Goal: Task Accomplishment & Management: Manage account settings

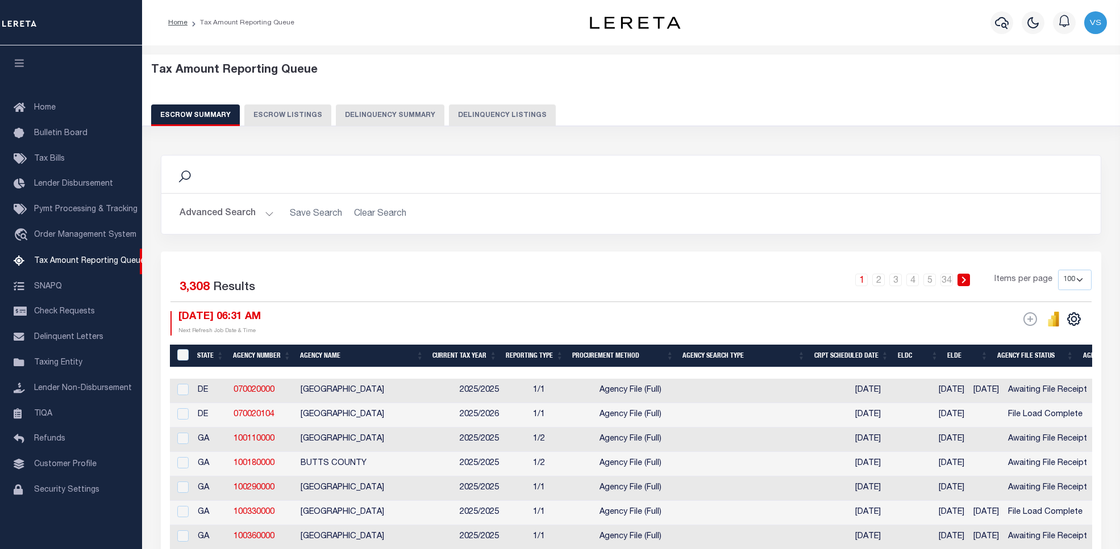
select select "100"
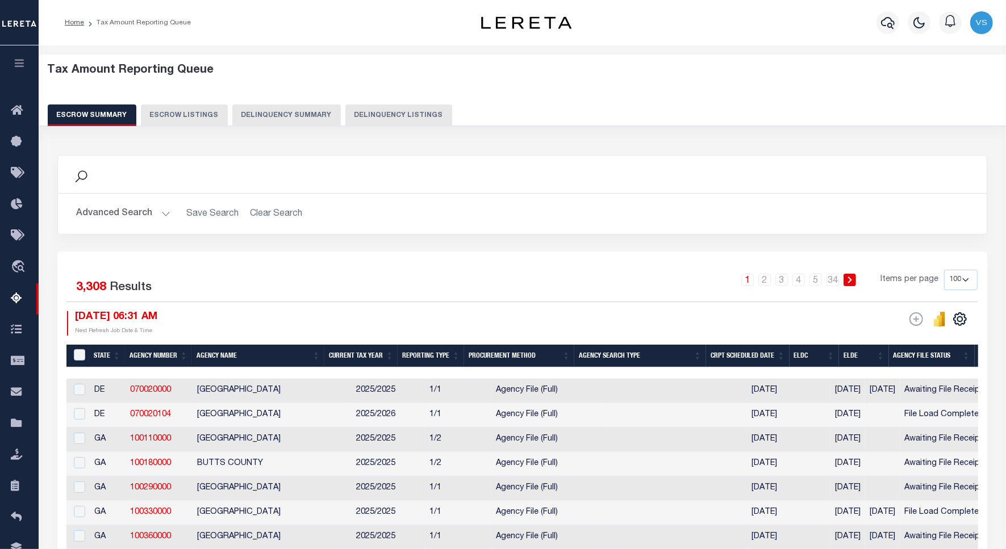
click at [364, 112] on button "Delinquency Listings" at bounding box center [398, 116] width 107 height 22
select select "100"
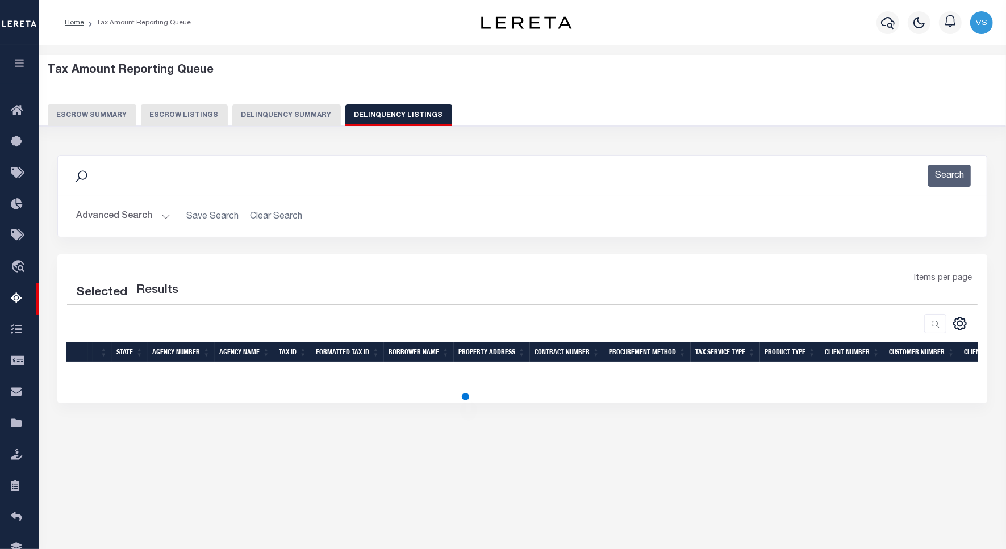
select select "100"
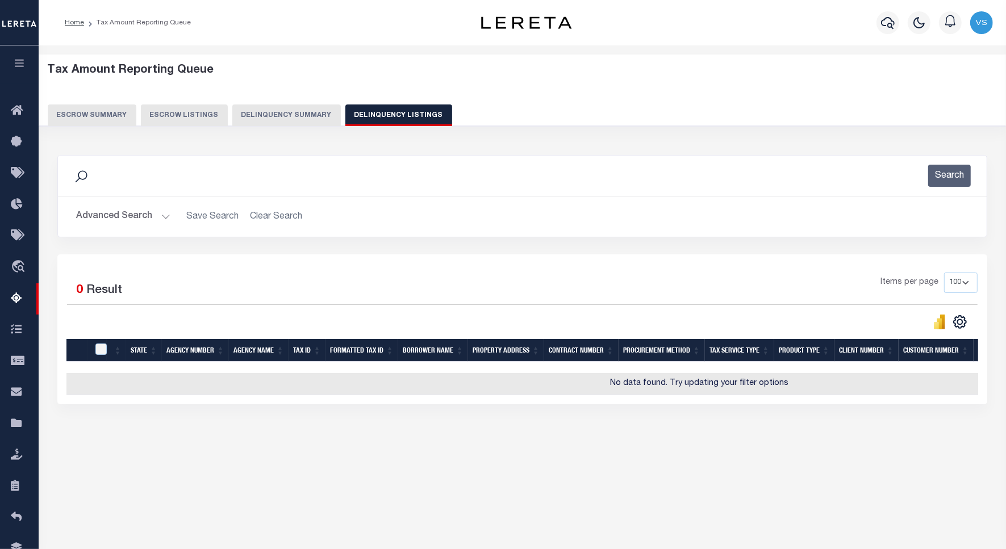
click at [116, 220] on button "Advanced Search" at bounding box center [123, 217] width 94 height 22
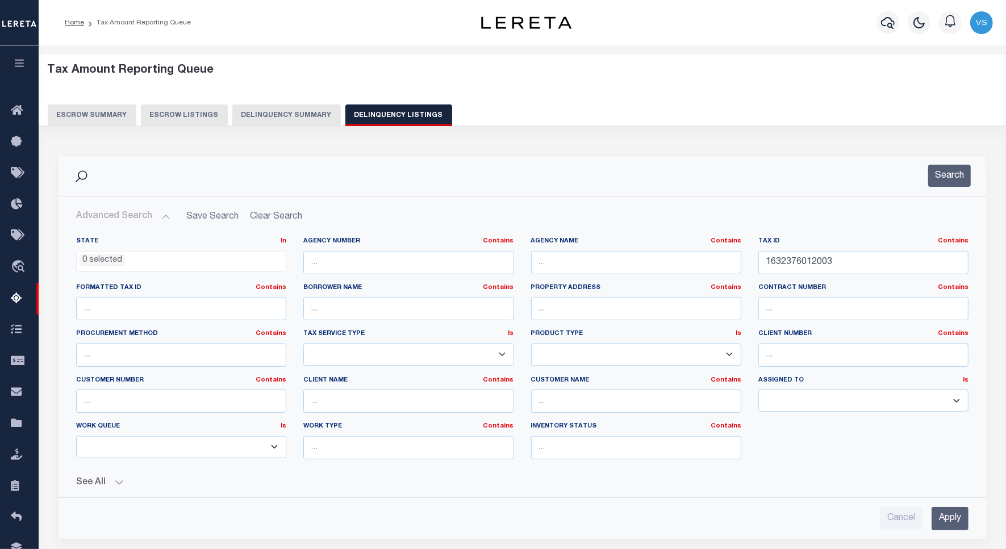
click at [202, 262] on ul "0 selected" at bounding box center [181, 259] width 209 height 15
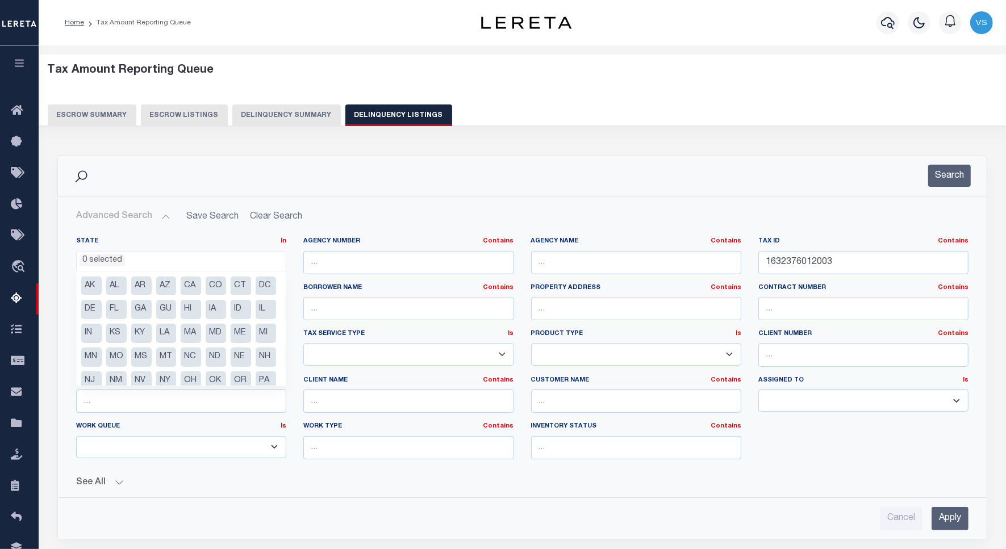
click at [102, 333] on li "IN" at bounding box center [91, 333] width 20 height 19
select select "IN"
click at [791, 260] on input "1632376012003" at bounding box center [863, 262] width 210 height 23
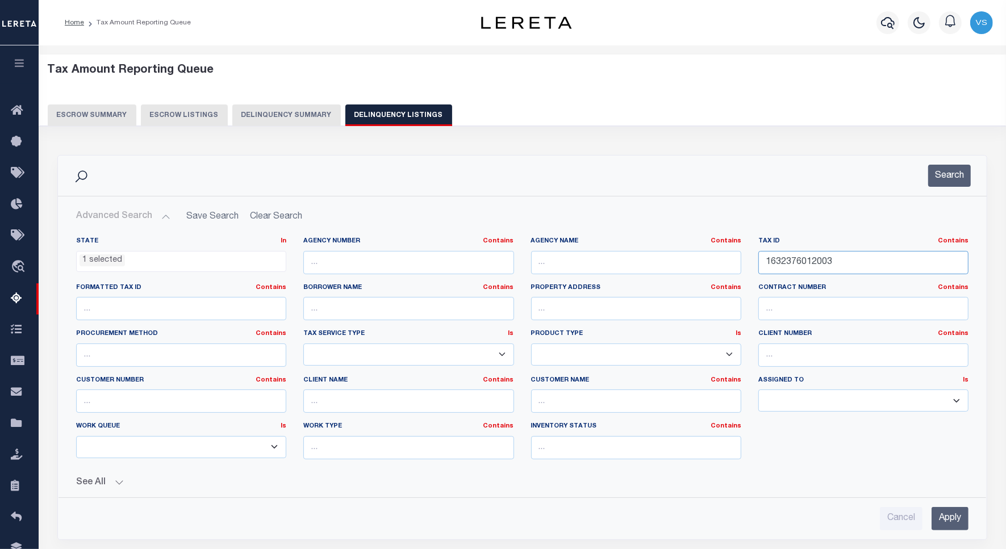
click at [791, 260] on input "1632376012003" at bounding box center [863, 262] width 210 height 23
paste input "23-16-09-101-001.000-020"
type input "23-16-09-101-001.000-020"
click at [945, 513] on input "Apply" at bounding box center [950, 518] width 37 height 23
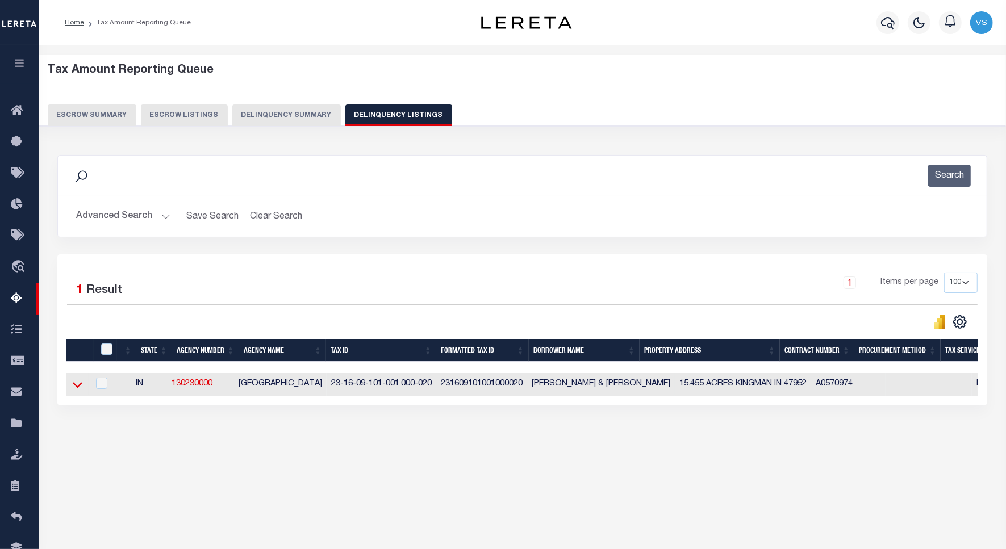
click at [75, 391] on icon at bounding box center [78, 385] width 10 height 12
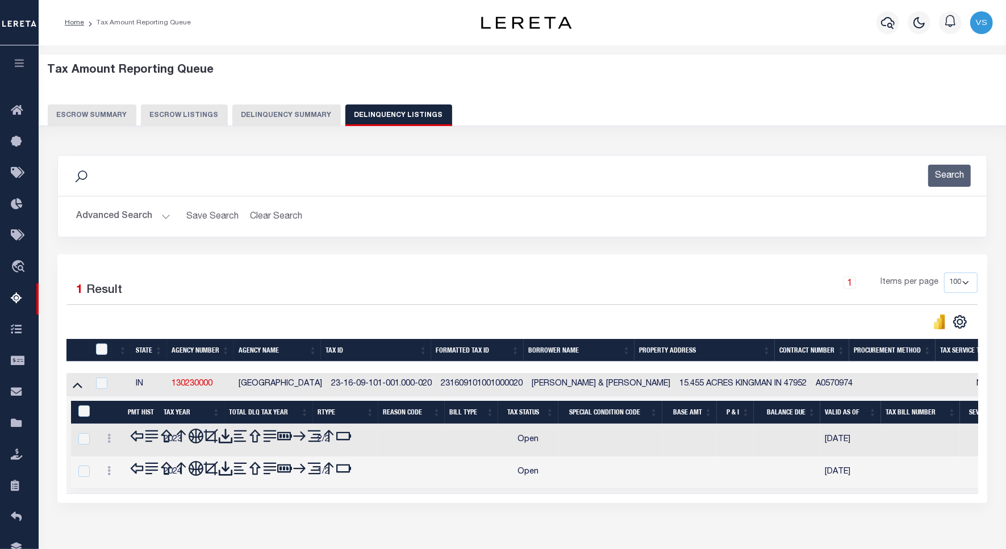
scroll to position [52, 0]
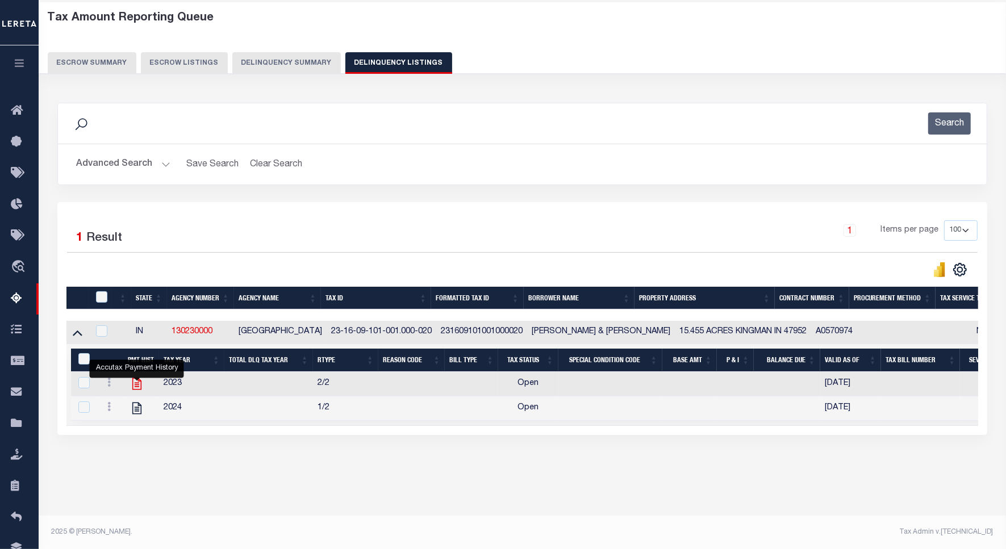
click at [140, 390] on icon "" at bounding box center [136, 384] width 9 height 12
checkbox input "true"
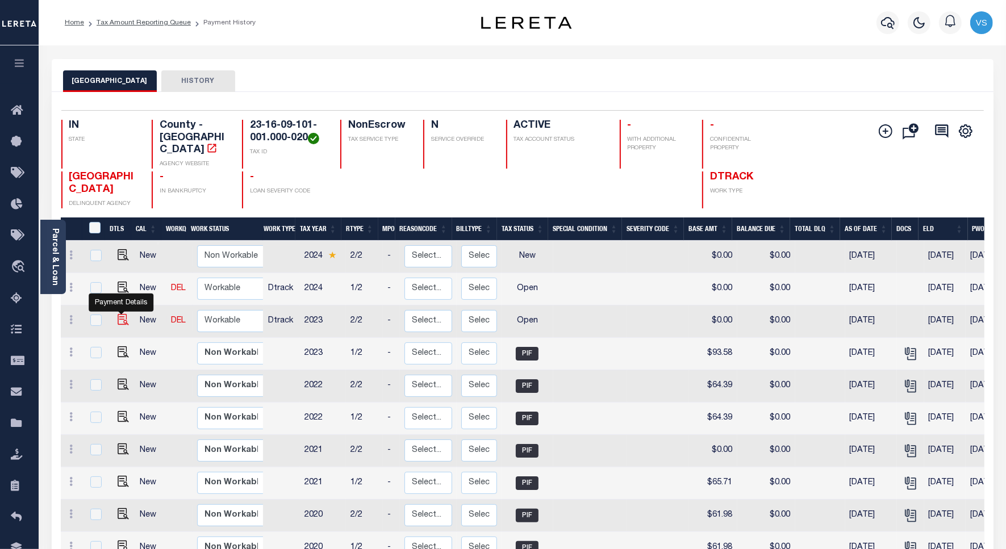
click at [121, 314] on img "" at bounding box center [123, 319] width 11 height 11
checkbox input "true"
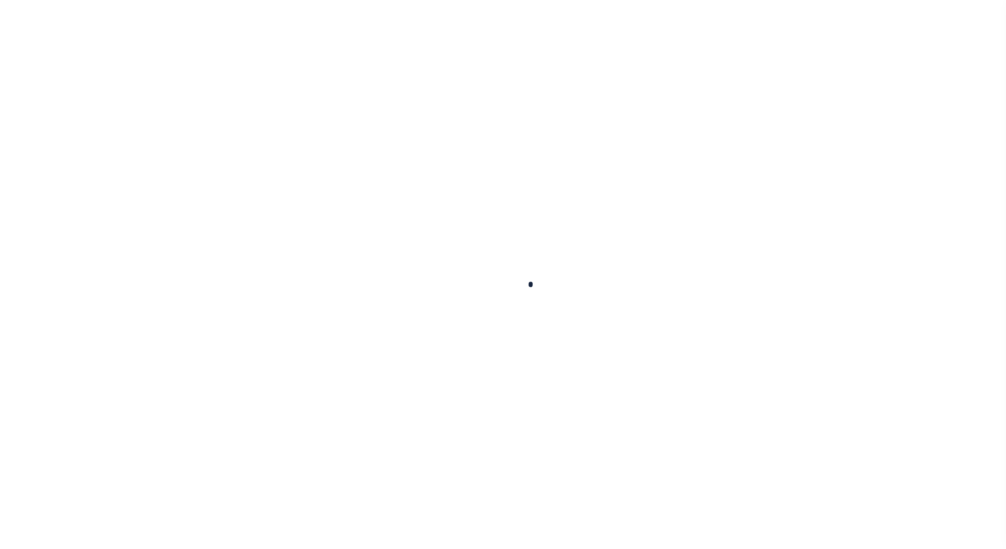
checkbox input "false"
type input "[DATE]"
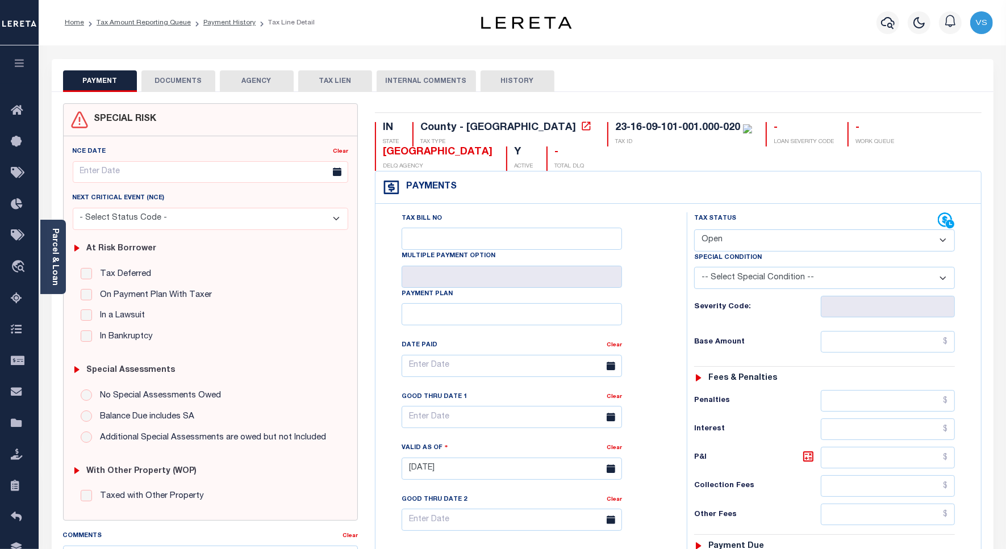
click at [715, 245] on select "- Select Status Code - Open Due/Unpaid Paid Incomplete No Tax Due Internal Refu…" at bounding box center [824, 240] width 261 height 22
select select "PYD"
click at [694, 231] on select "- Select Status Code - Open Due/Unpaid Paid Incomplete No Tax Due Internal Refu…" at bounding box center [824, 240] width 261 height 22
type input "[DATE]"
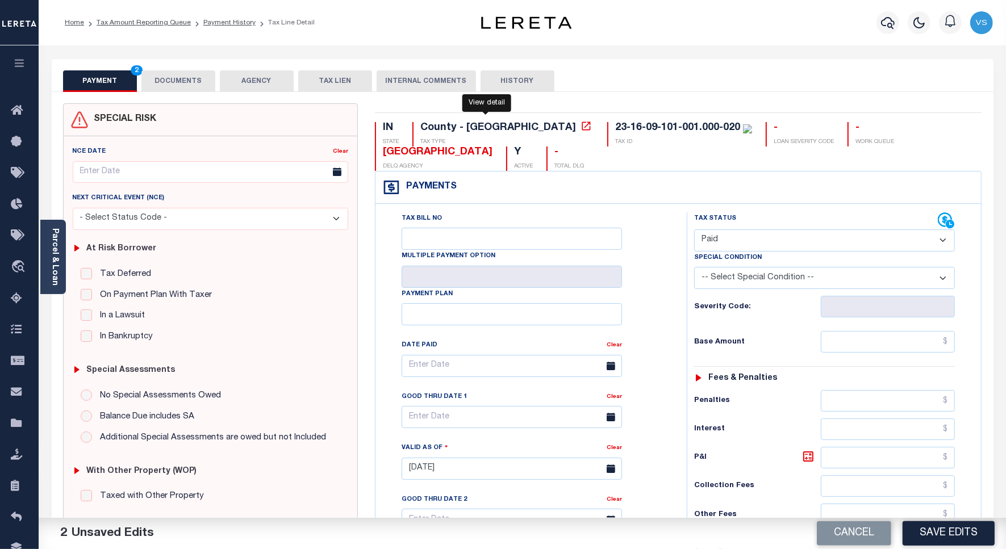
click at [582, 130] on icon at bounding box center [586, 126] width 9 height 9
click at [859, 341] on input "text" at bounding box center [888, 342] width 134 height 22
paste input "93.58"
type input "$93.58"
click at [52, 260] on link "Parcel & Loan" at bounding box center [55, 256] width 8 height 57
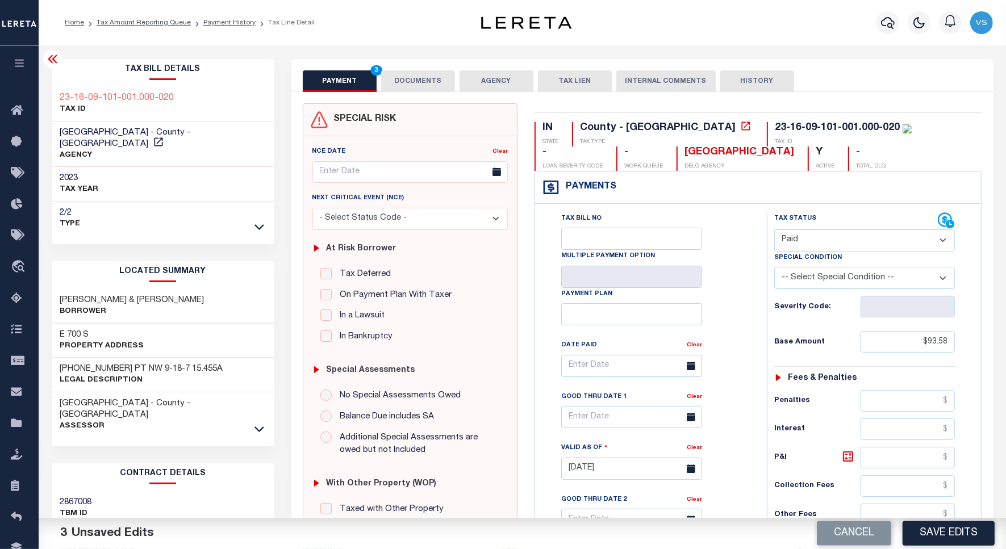
click at [541, 242] on div "Tax Bill No Multiple Payment Option Payment Plan Clear" at bounding box center [648, 463] width 220 height 502
click at [404, 75] on button "DOCUMENTS" at bounding box center [418, 81] width 74 height 22
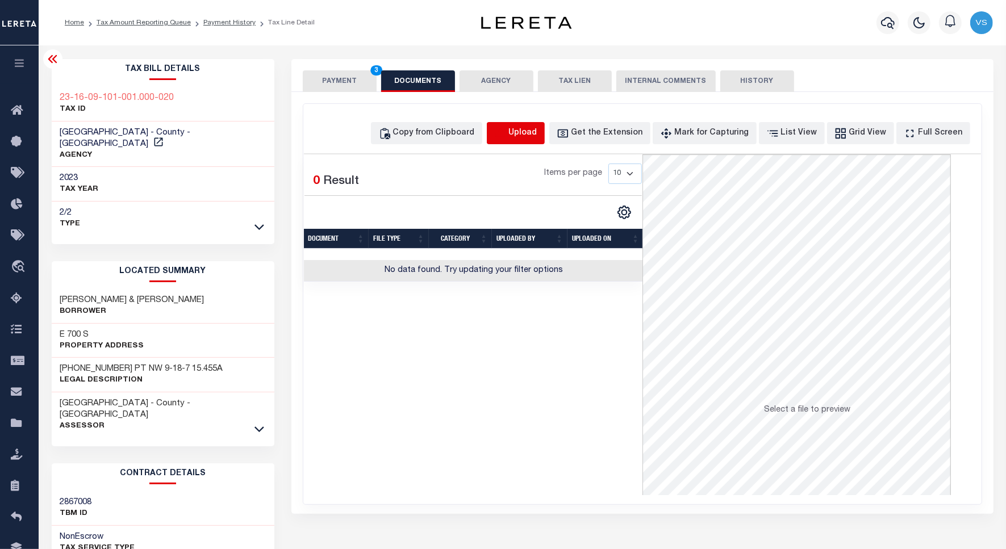
click at [507, 134] on icon "button" at bounding box center [500, 133] width 12 height 12
select select "POP"
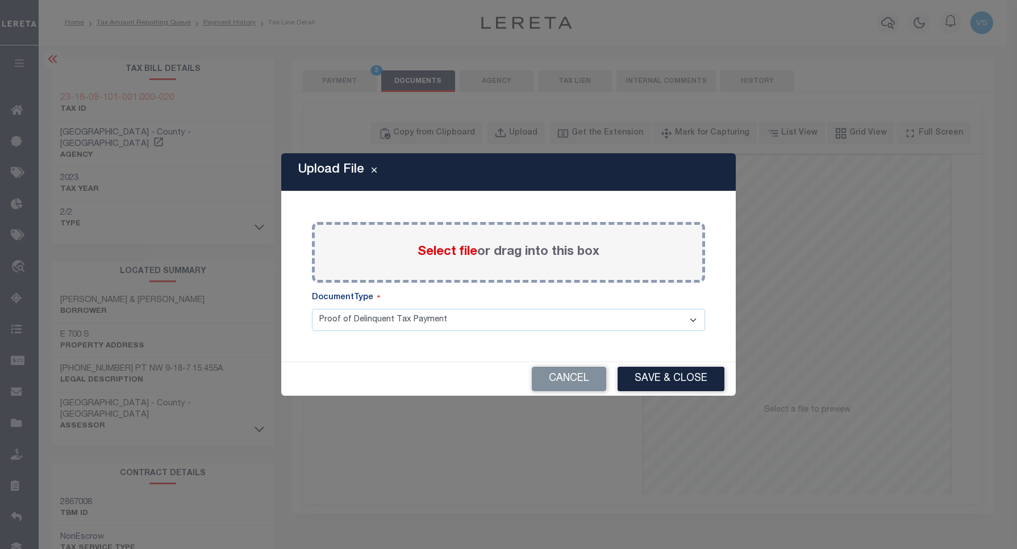
click at [440, 252] on span "Select file" at bounding box center [447, 252] width 60 height 12
click at [0, 0] on input "Select file or drag into this box" at bounding box center [0, 0] width 0 height 0
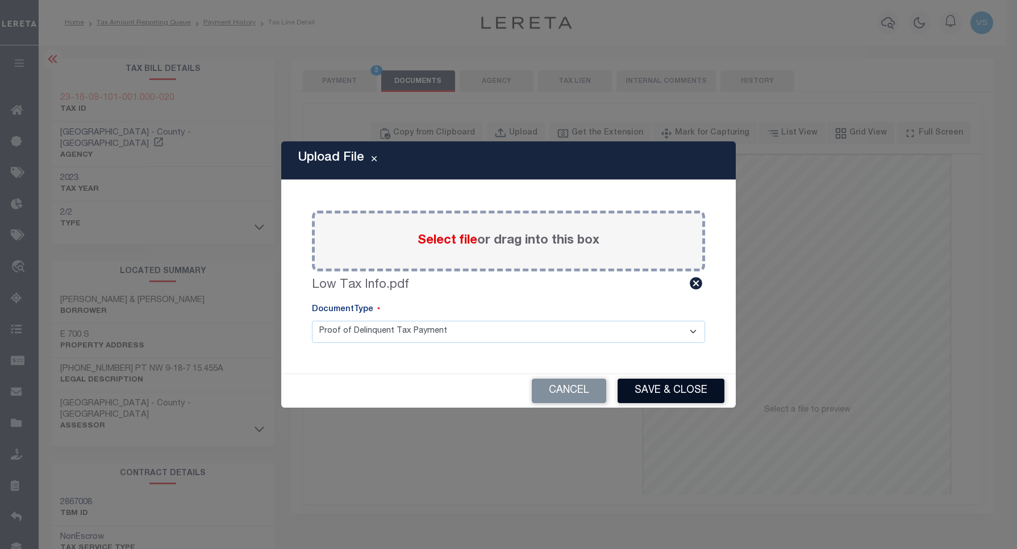
click at [651, 395] on button "Save & Close" at bounding box center [670, 391] width 107 height 24
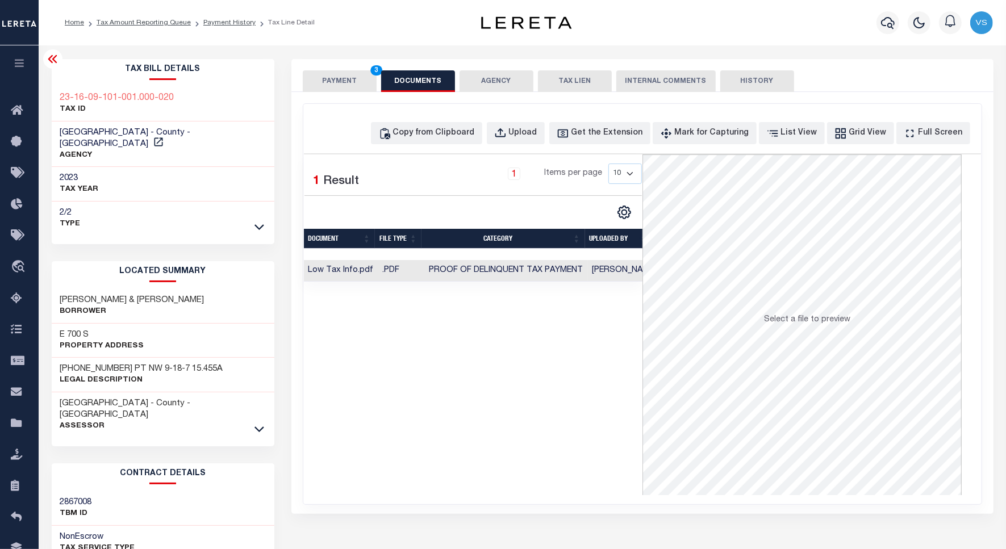
click at [329, 80] on button "PAYMENT 3" at bounding box center [340, 81] width 74 height 22
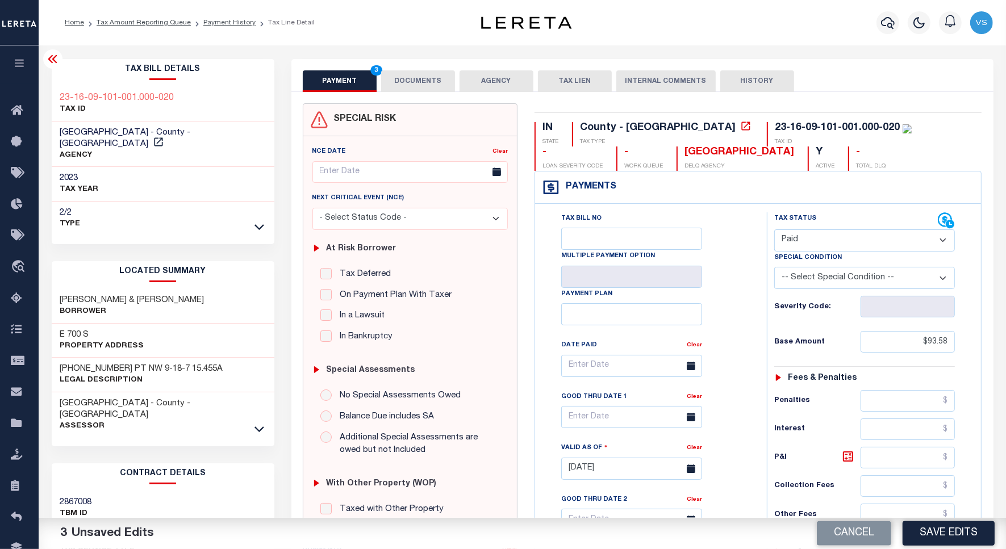
scroll to position [71, 0]
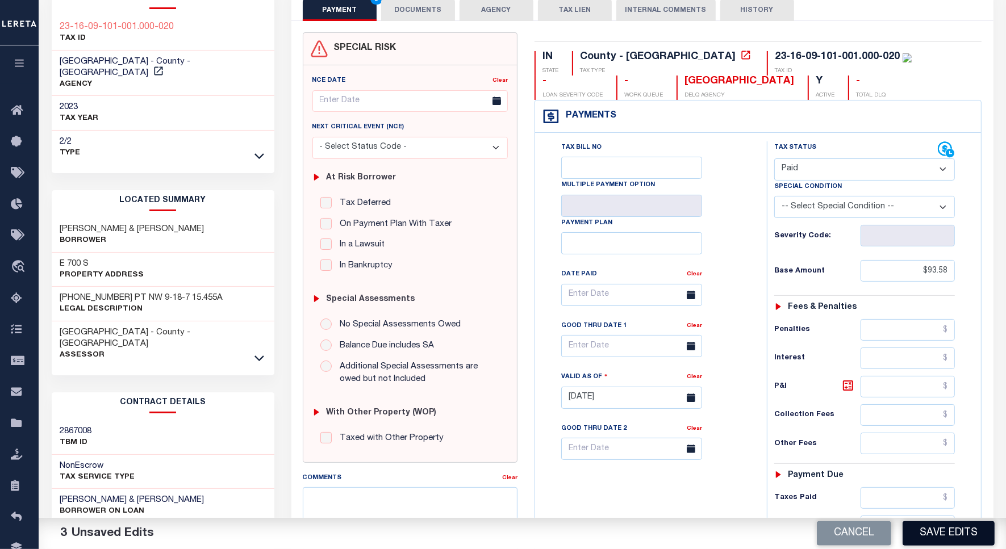
click at [932, 531] on button "Save Edits" at bounding box center [949, 533] width 92 height 24
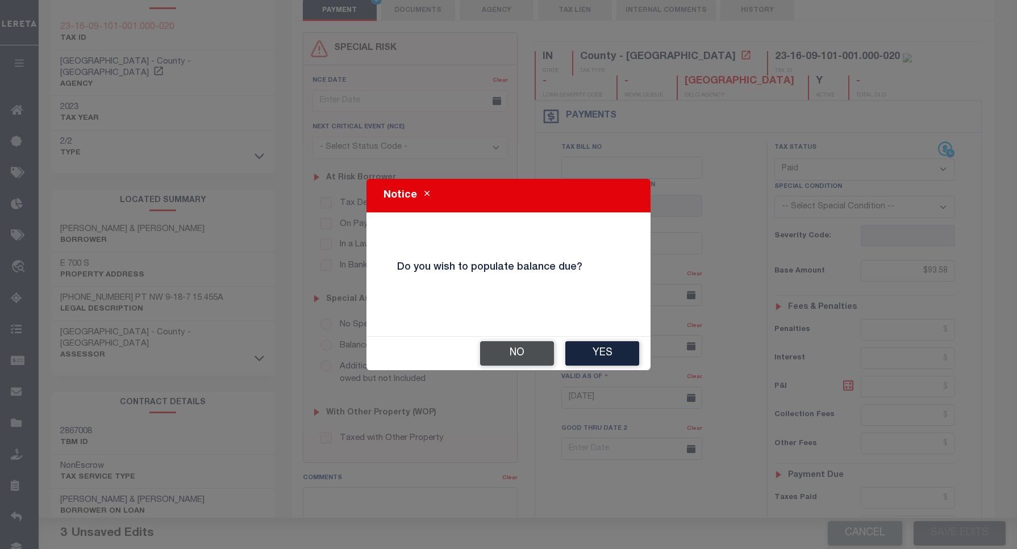
click at [519, 357] on button "No" at bounding box center [517, 353] width 74 height 24
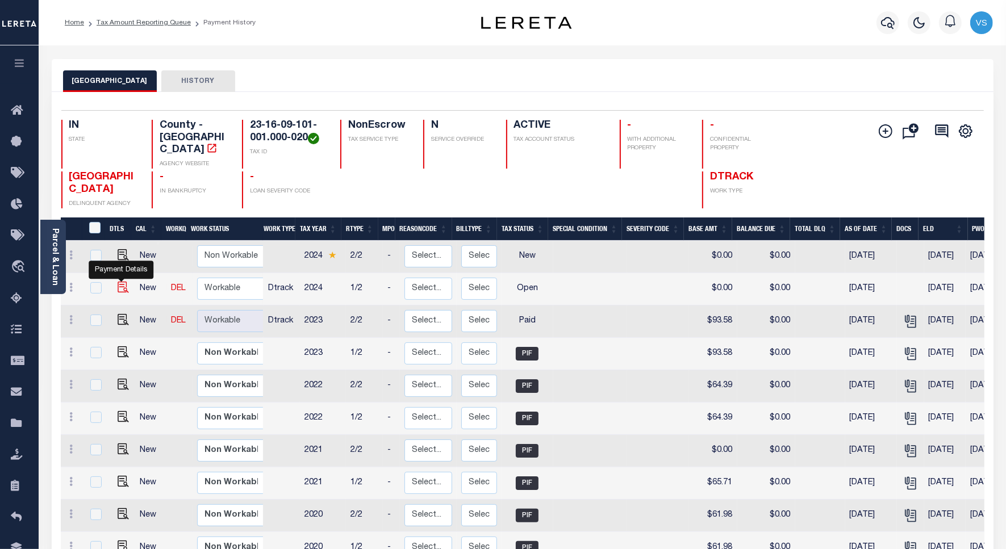
click at [120, 282] on img "" at bounding box center [123, 287] width 11 height 11
checkbox input "true"
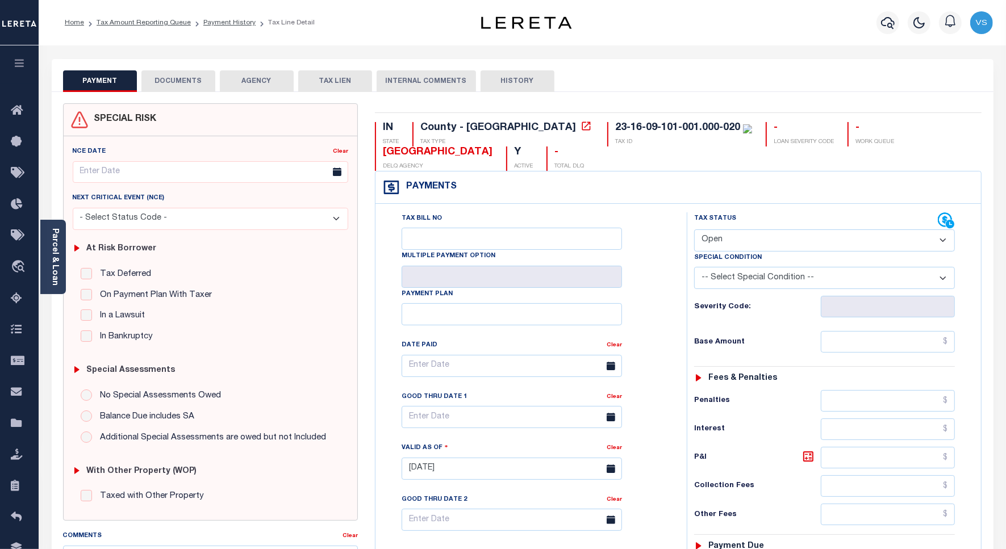
click at [740, 242] on select "- Select Status Code - Open Due/Unpaid Paid Incomplete No Tax Due Internal Refu…" at bounding box center [824, 240] width 261 height 22
select select "PYD"
click at [694, 231] on select "- Select Status Code - Open Due/Unpaid Paid Incomplete No Tax Due Internal Refu…" at bounding box center [824, 240] width 261 height 22
type input "[DATE]"
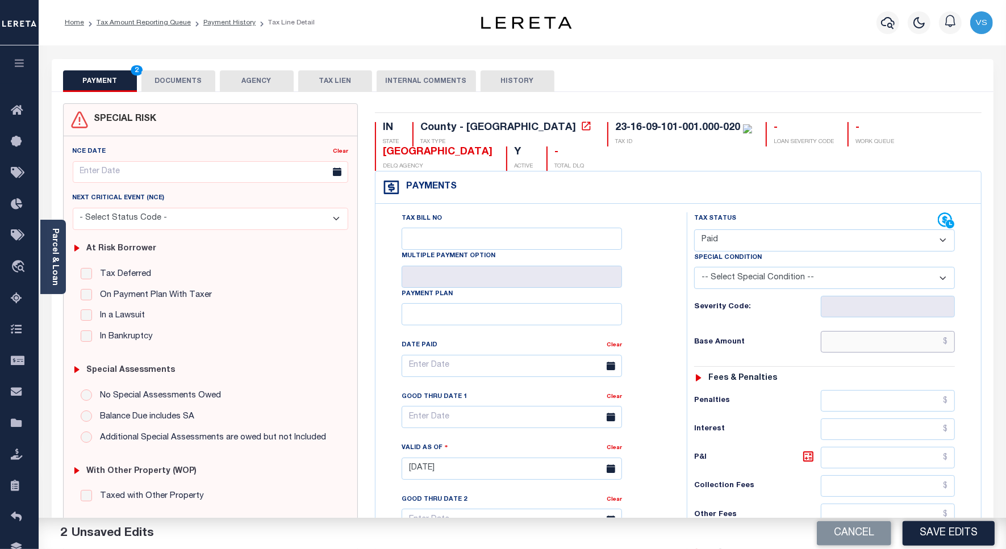
click at [876, 340] on input "text" at bounding box center [888, 342] width 134 height 22
paste input "97.24"
type input "$97.24"
click at [186, 81] on button "DOCUMENTS" at bounding box center [178, 81] width 74 height 22
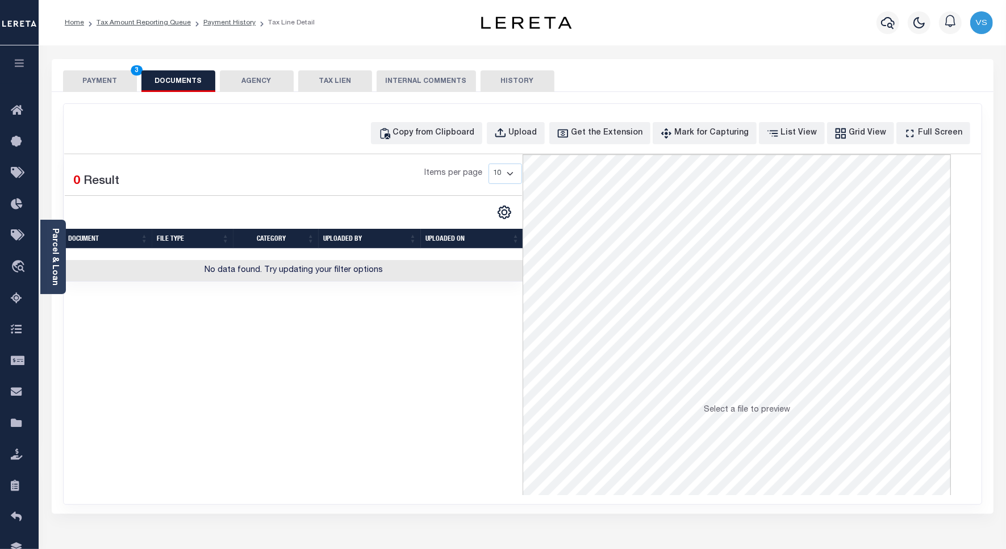
click at [84, 83] on button "PAYMENT 3" at bounding box center [100, 81] width 74 height 22
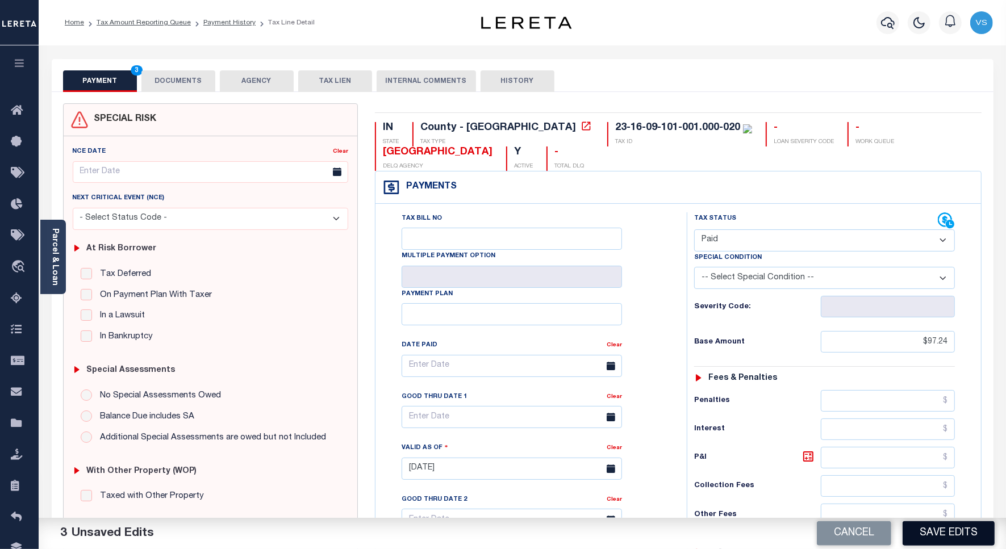
click at [922, 532] on button "Save Edits" at bounding box center [949, 533] width 92 height 24
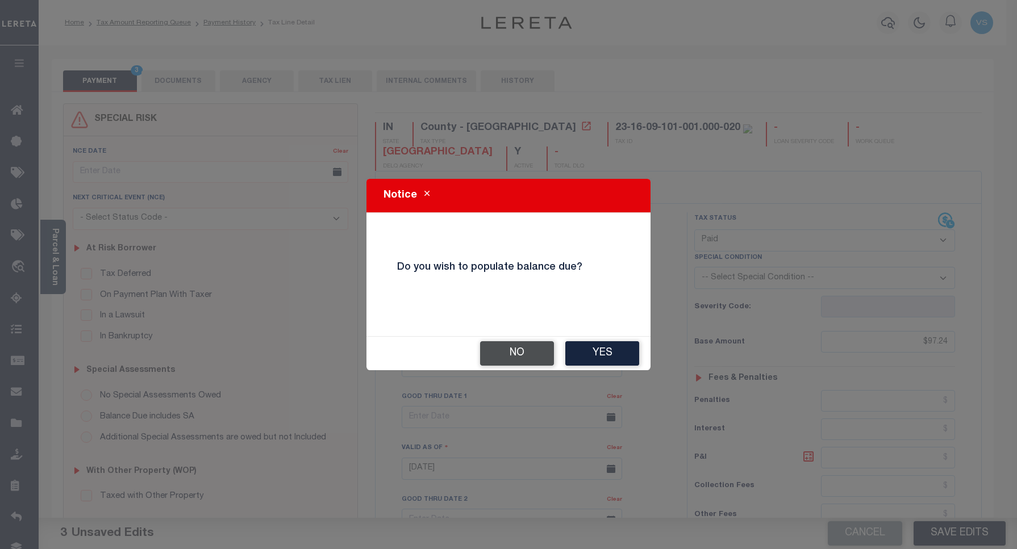
click at [506, 354] on button "No" at bounding box center [517, 353] width 74 height 24
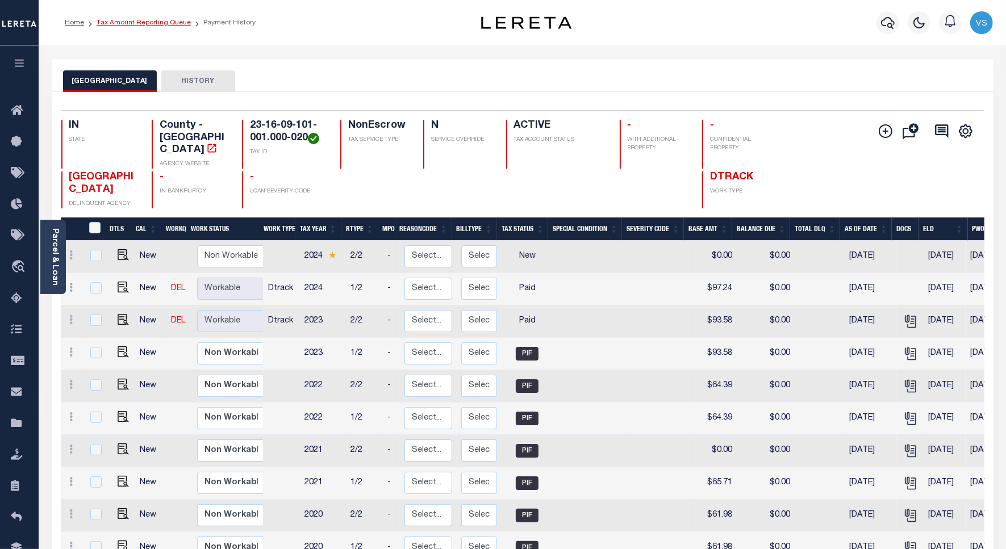
click at [130, 22] on link "Tax Amount Reporting Queue" at bounding box center [144, 22] width 94 height 7
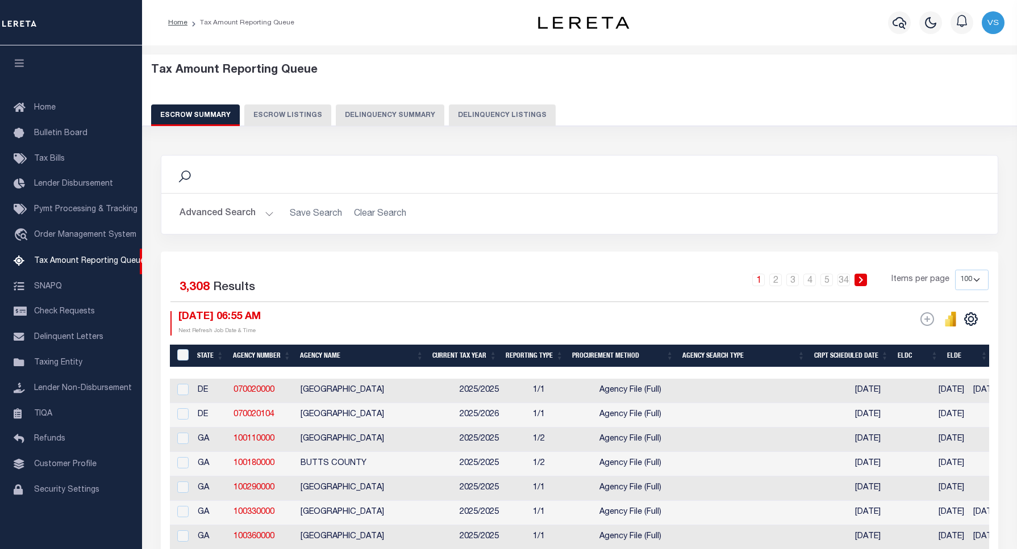
select select "100"
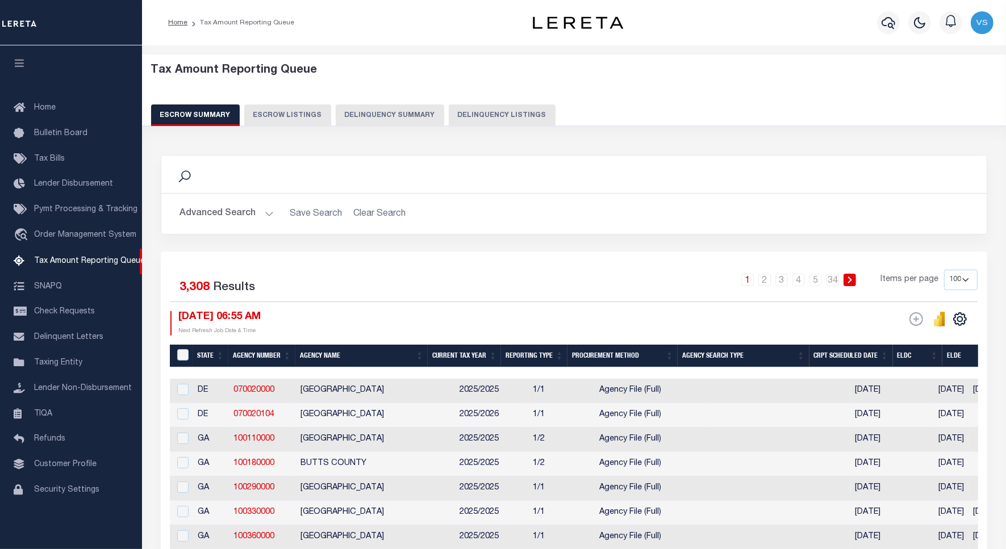
click at [498, 114] on button "Delinquency Listings" at bounding box center [502, 116] width 107 height 22
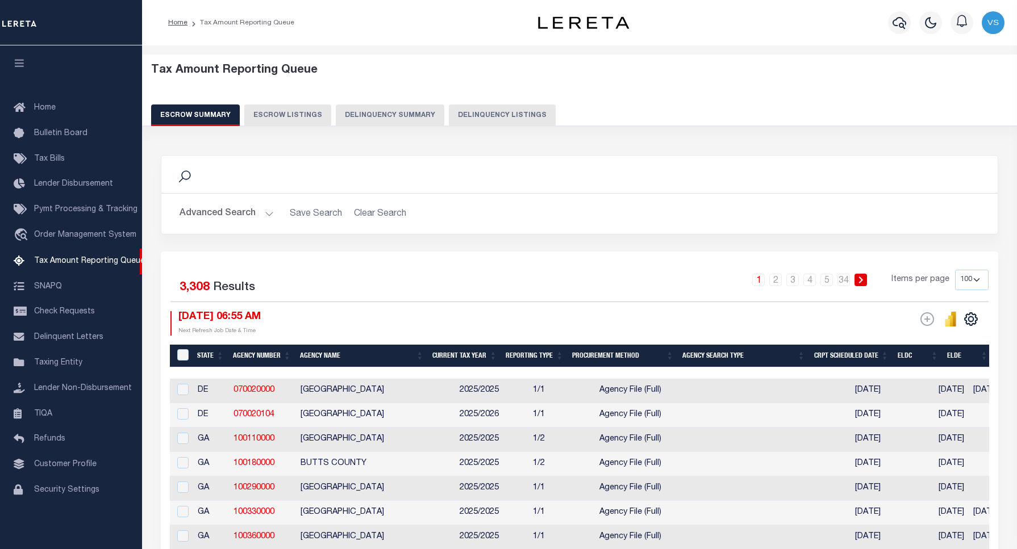
select select "100"
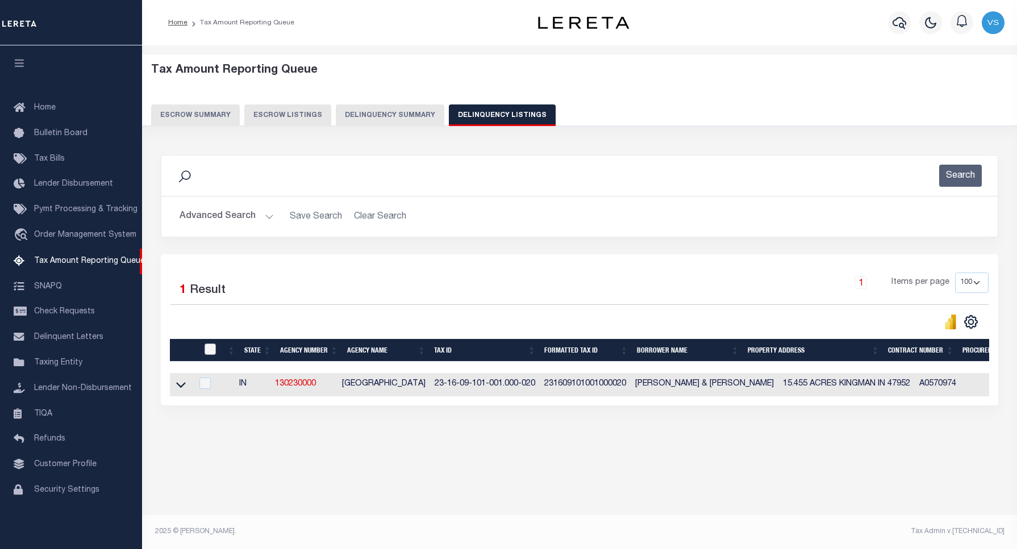
click at [206, 352] on input "checkbox" at bounding box center [209, 349] width 11 height 11
checkbox input "true"
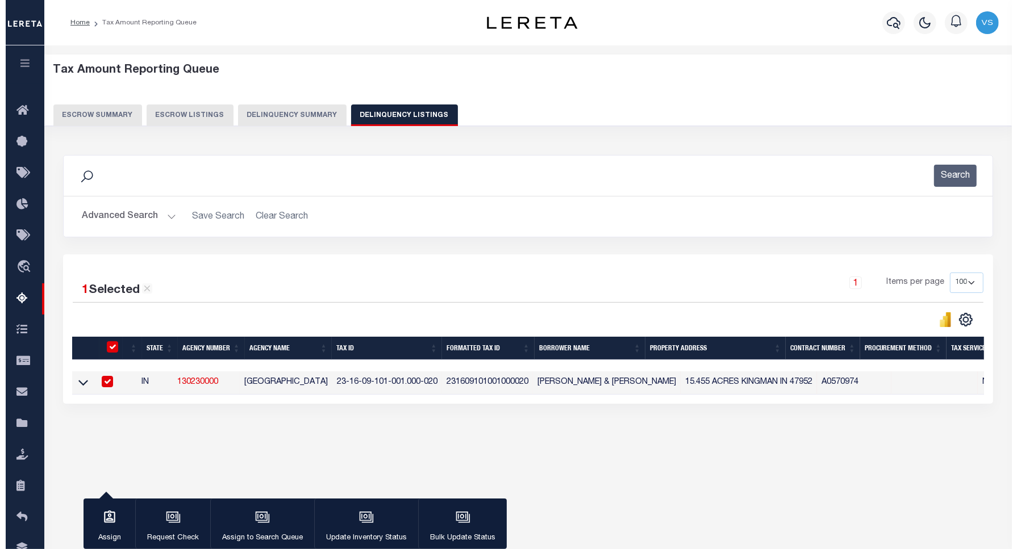
scroll to position [52, 0]
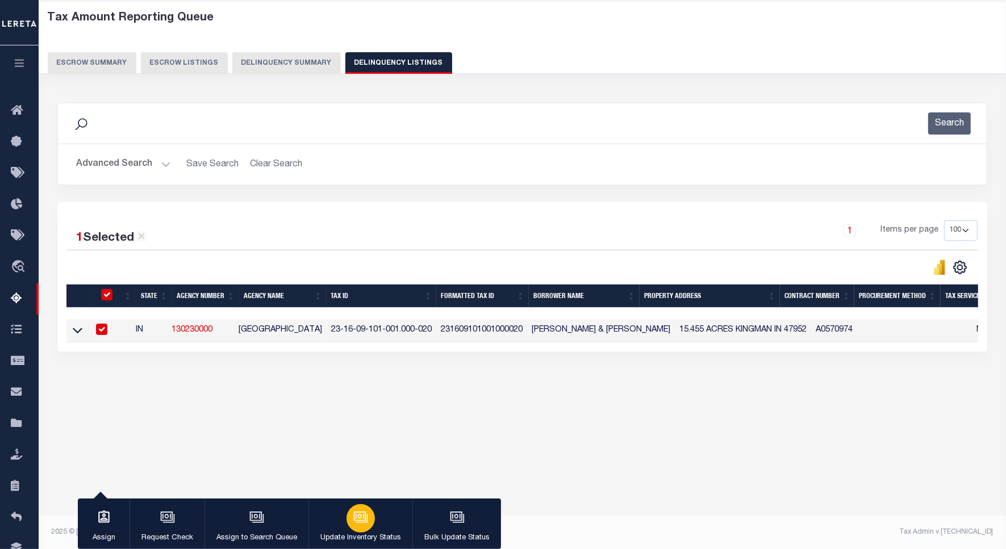
click at [353, 517] on icon "button" at bounding box center [360, 517] width 15 height 15
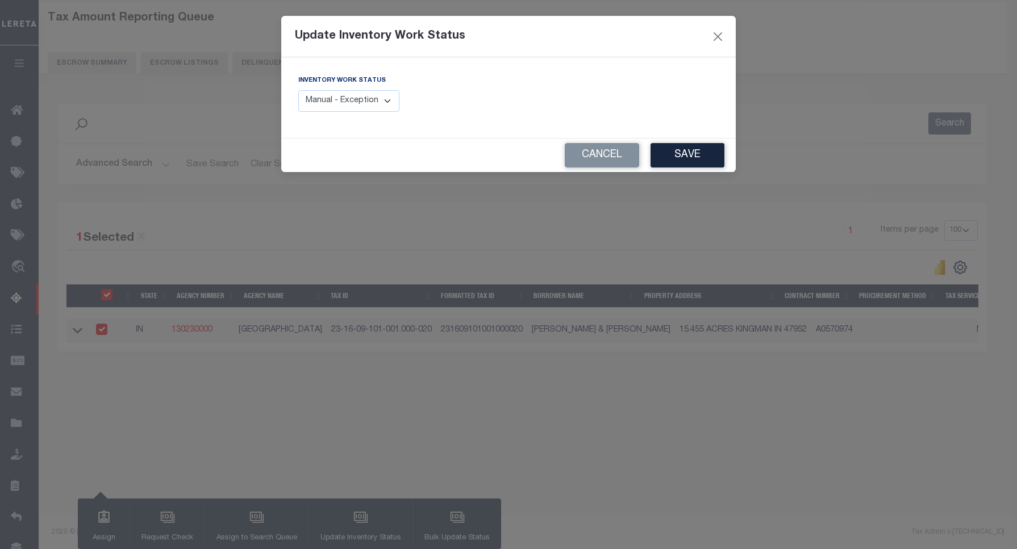
click at [341, 103] on select "Manual - Exception Pended - Awaiting Search Late Add Exception Completed" at bounding box center [348, 101] width 101 height 22
select select "4"
click at [298, 90] on select "Manual - Exception Pended - Awaiting Search Late Add Exception Completed" at bounding box center [348, 101] width 101 height 22
drag, startPoint x: 677, startPoint y: 159, endPoint x: 614, endPoint y: 28, distance: 144.8
click at [677, 160] on button "Save" at bounding box center [687, 155] width 74 height 24
